Goal: Information Seeking & Learning: Check status

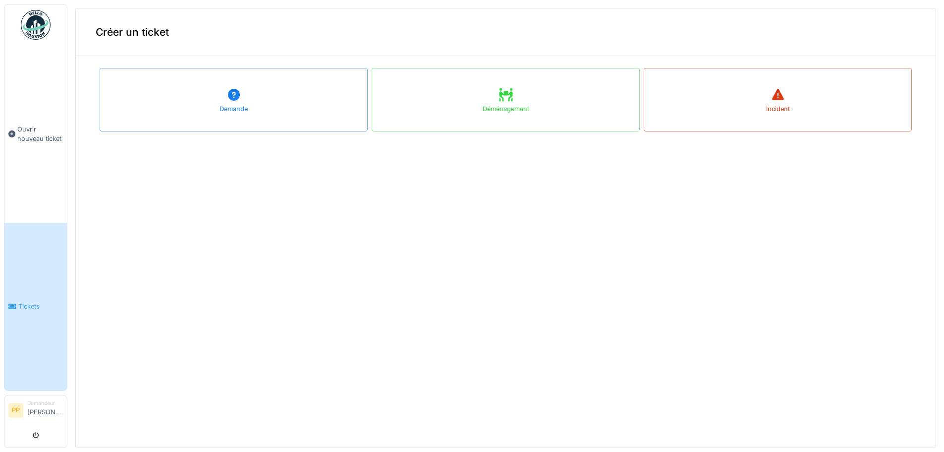
click at [29, 301] on span "Tickets" at bounding box center [40, 305] width 45 height 9
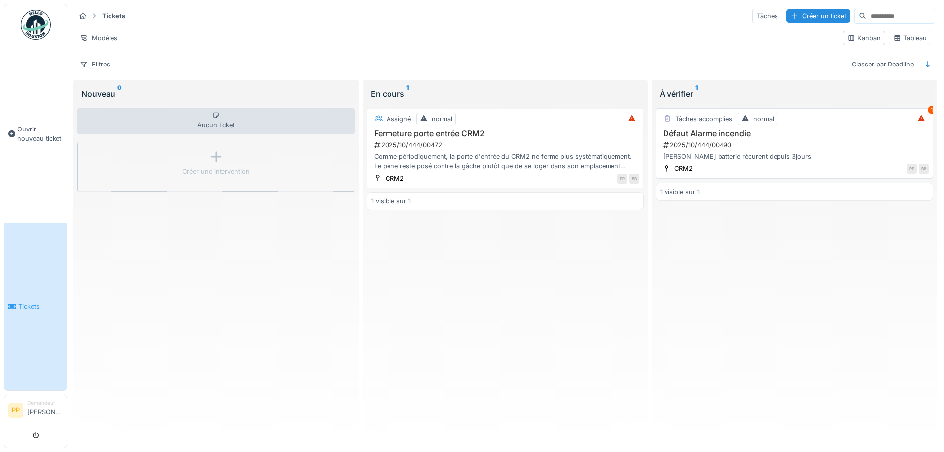
click at [800, 163] on div "Tâches accomplies normal 1 Défaut Alarme incendie 2025/10/444/00490 Défaut batt…" at bounding box center [795, 143] width 278 height 70
click at [741, 137] on h3 "Défaut Alarme incendie" at bounding box center [794, 133] width 269 height 9
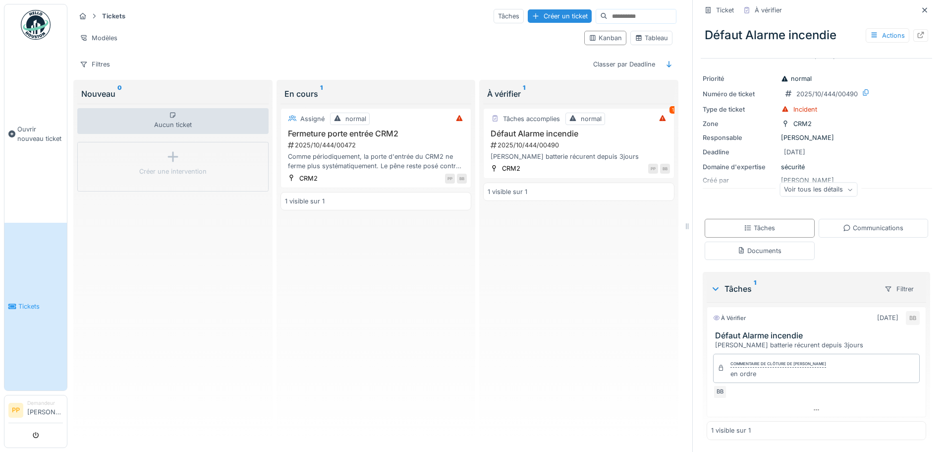
scroll to position [7, 0]
click at [774, 241] on div "Documents" at bounding box center [760, 250] width 110 height 18
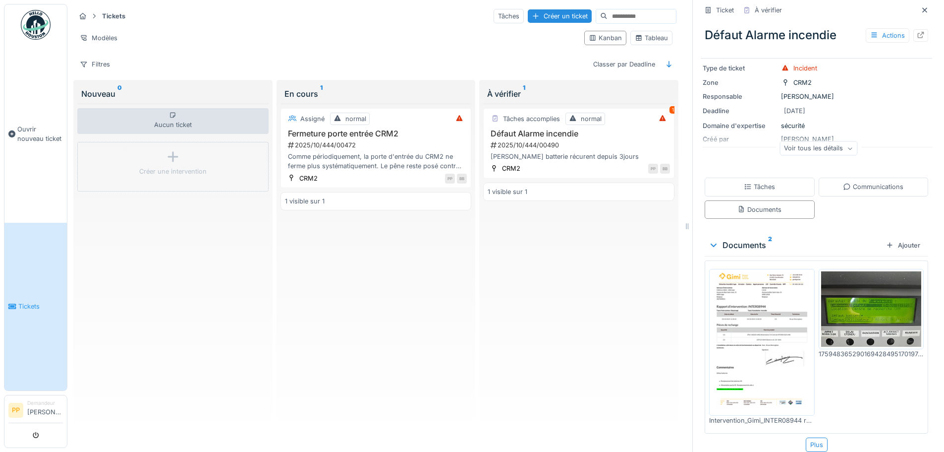
scroll to position [69, 0]
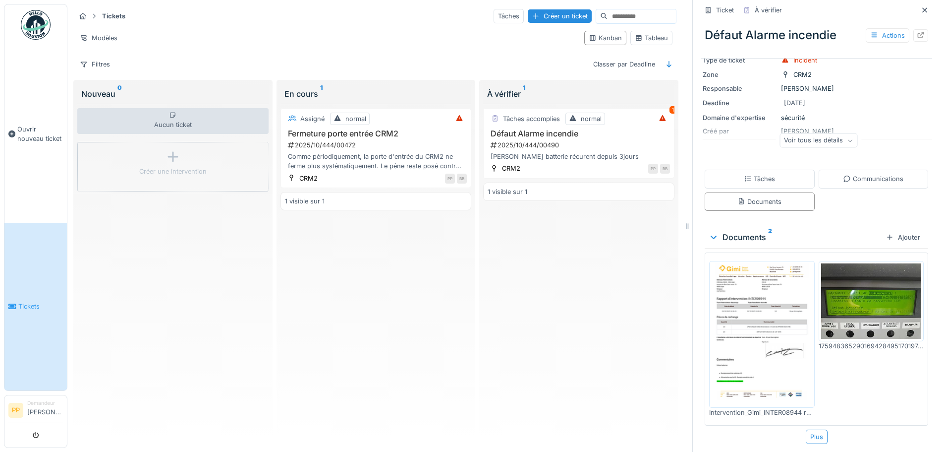
click at [760, 296] on img at bounding box center [762, 334] width 101 height 142
click at [807, 429] on div "Plus" at bounding box center [817, 436] width 22 height 14
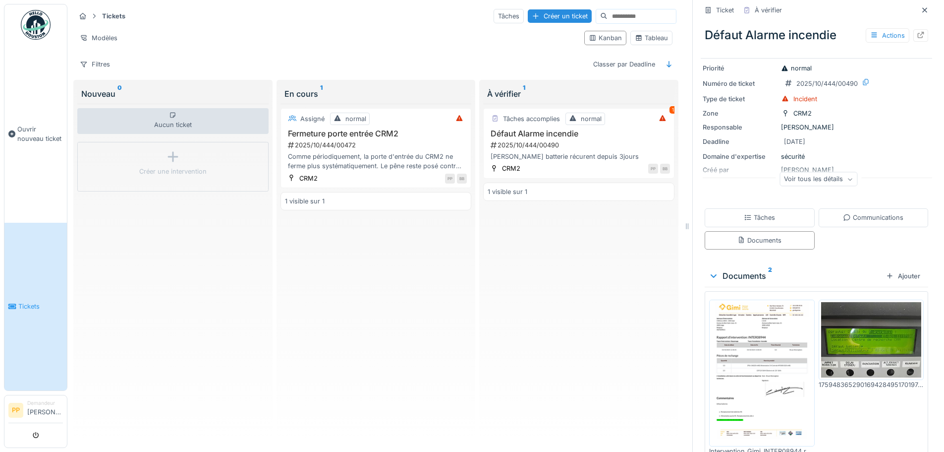
scroll to position [0, 0]
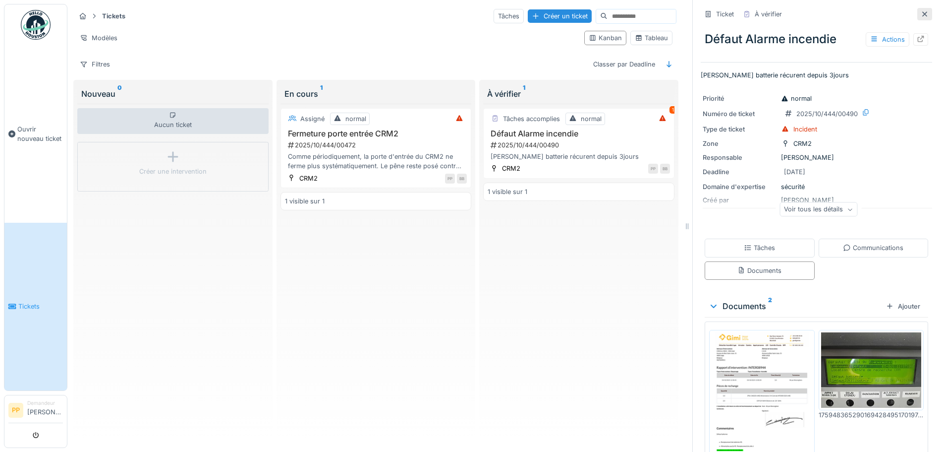
click at [922, 11] on icon at bounding box center [924, 13] width 5 height 5
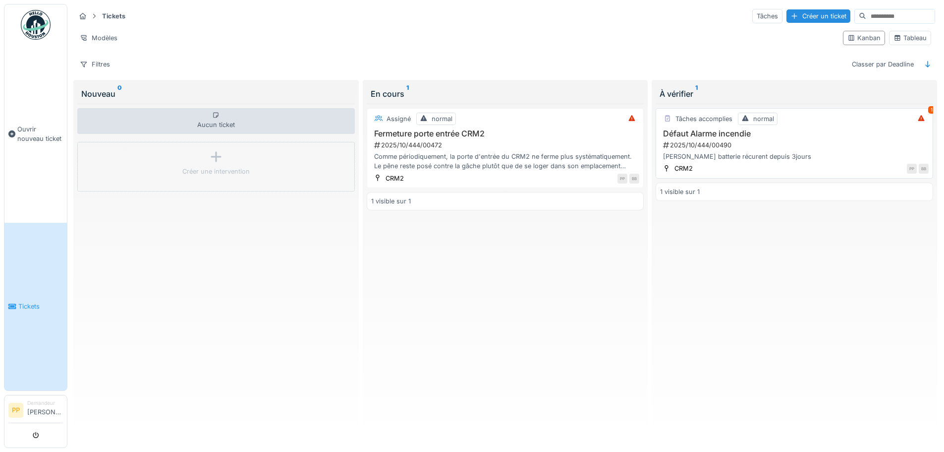
click at [928, 106] on div "1" at bounding box center [931, 109] width 7 height 7
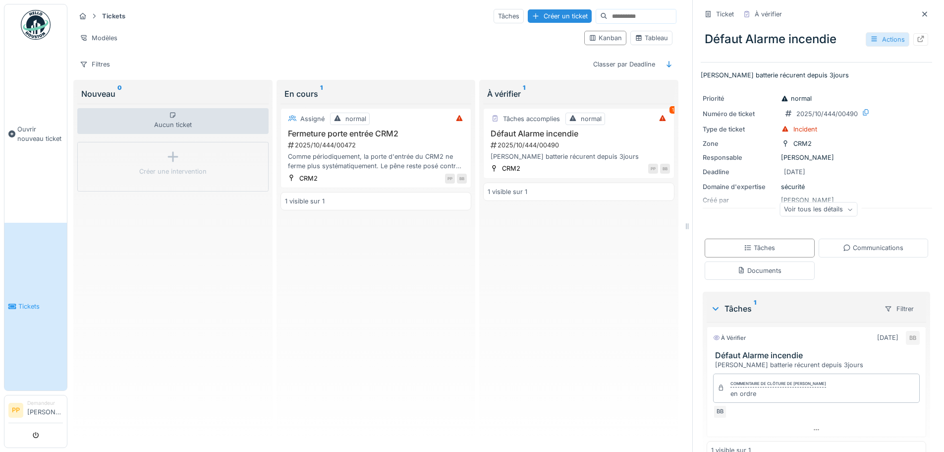
click at [882, 34] on div "Actions" at bounding box center [888, 39] width 44 height 14
click at [921, 11] on icon at bounding box center [925, 14] width 8 height 6
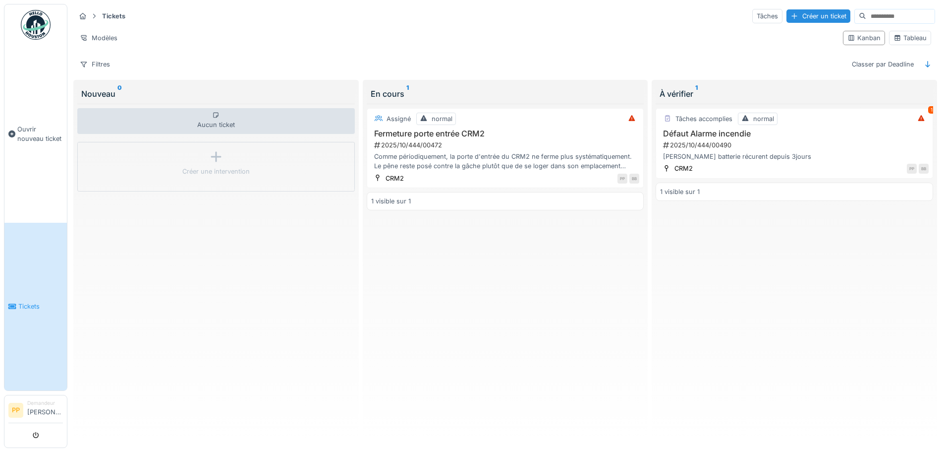
scroll to position [6, 0]
click at [490, 153] on div "Comme périodiquement, la porte d'entrée du CRM2 ne ferme plus systématiquement.…" at bounding box center [505, 161] width 269 height 19
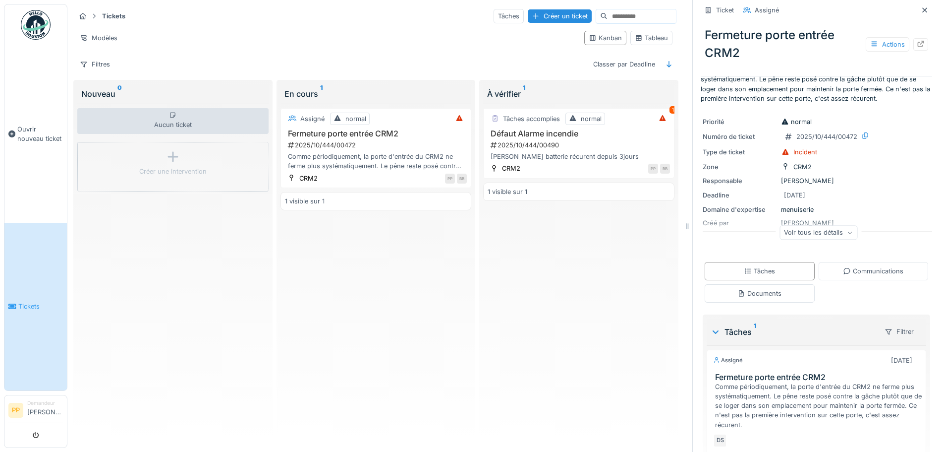
scroll to position [73, 0]
